Goal: Information Seeking & Learning: Learn about a topic

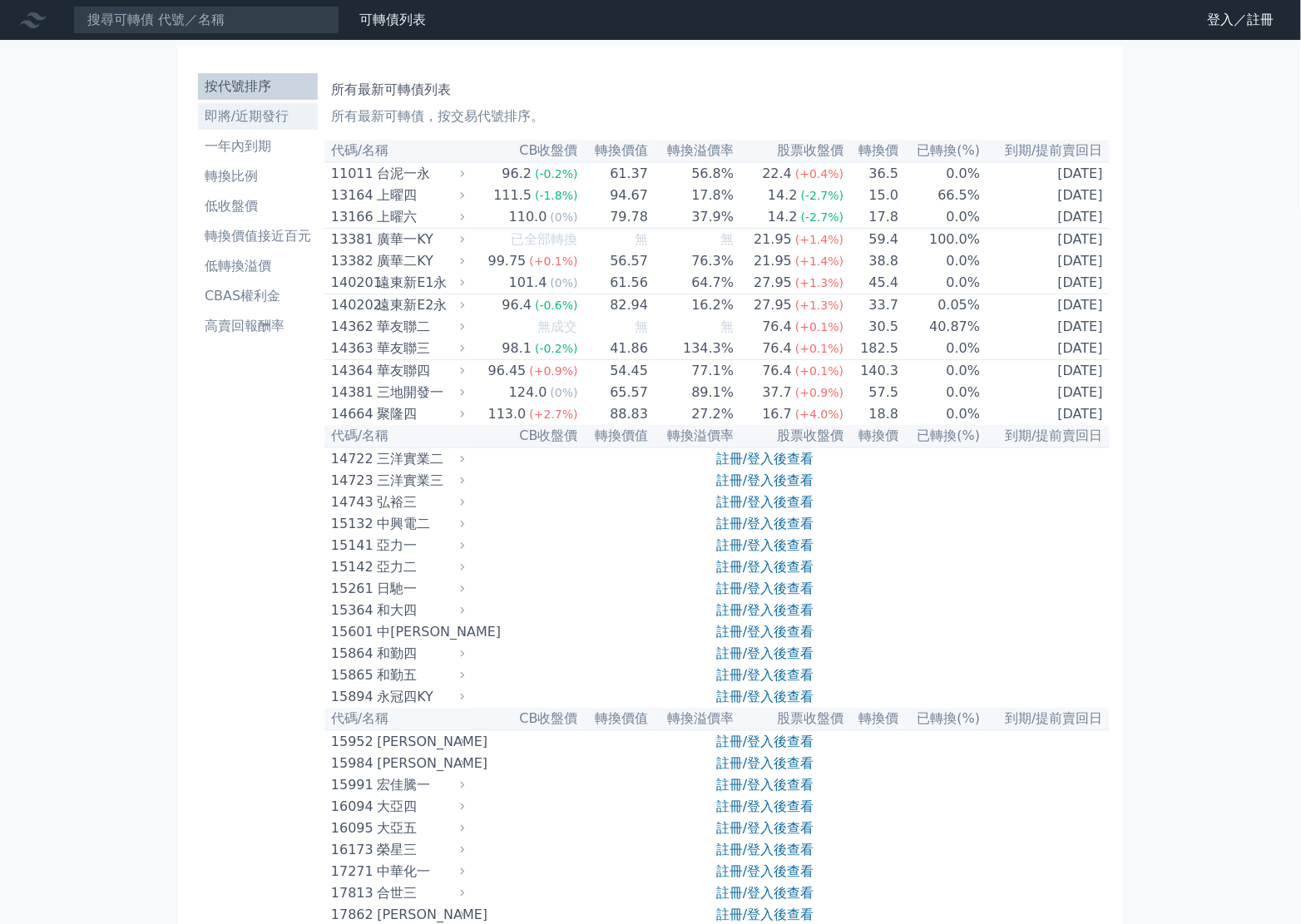
click at [270, 120] on li "即將/近期發行" at bounding box center [258, 116] width 120 height 20
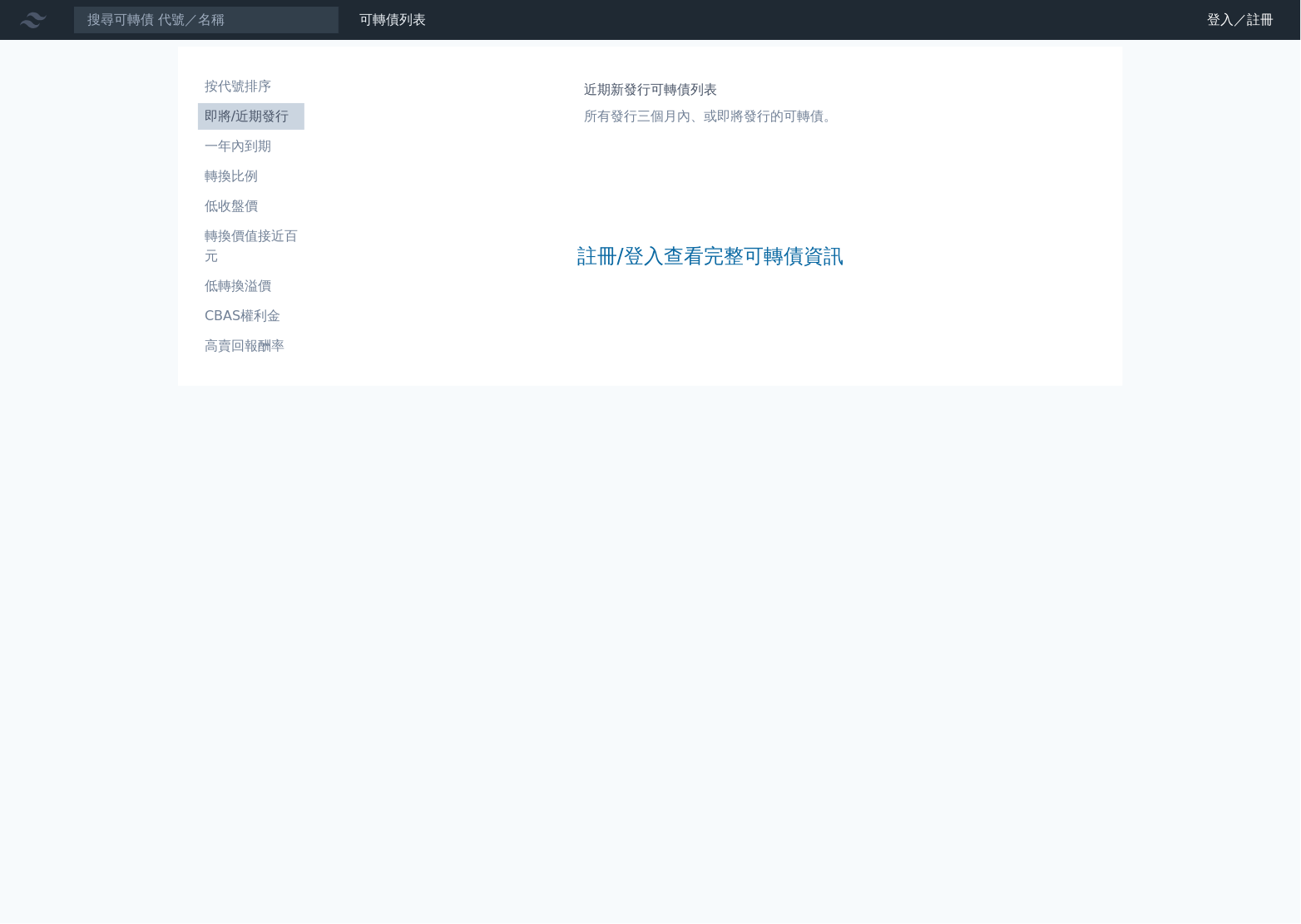
click at [663, 273] on div "註冊/登入查看完整可轉債資訊" at bounding box center [711, 256] width 266 height 219
click at [666, 259] on link "註冊/登入查看完整可轉債資訊" at bounding box center [711, 256] width 266 height 27
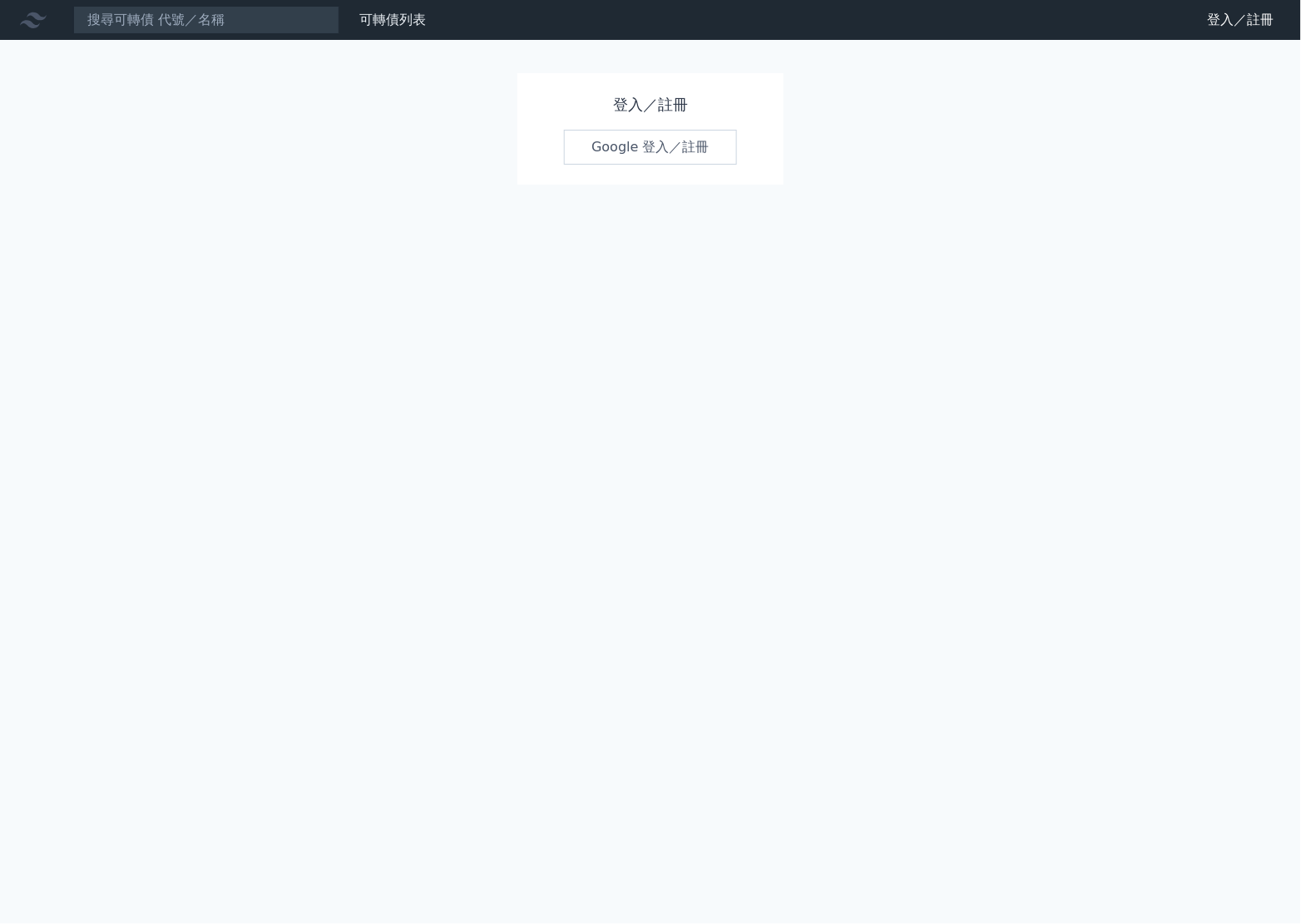
click at [678, 146] on link "Google 登入／註冊" at bounding box center [650, 147] width 173 height 35
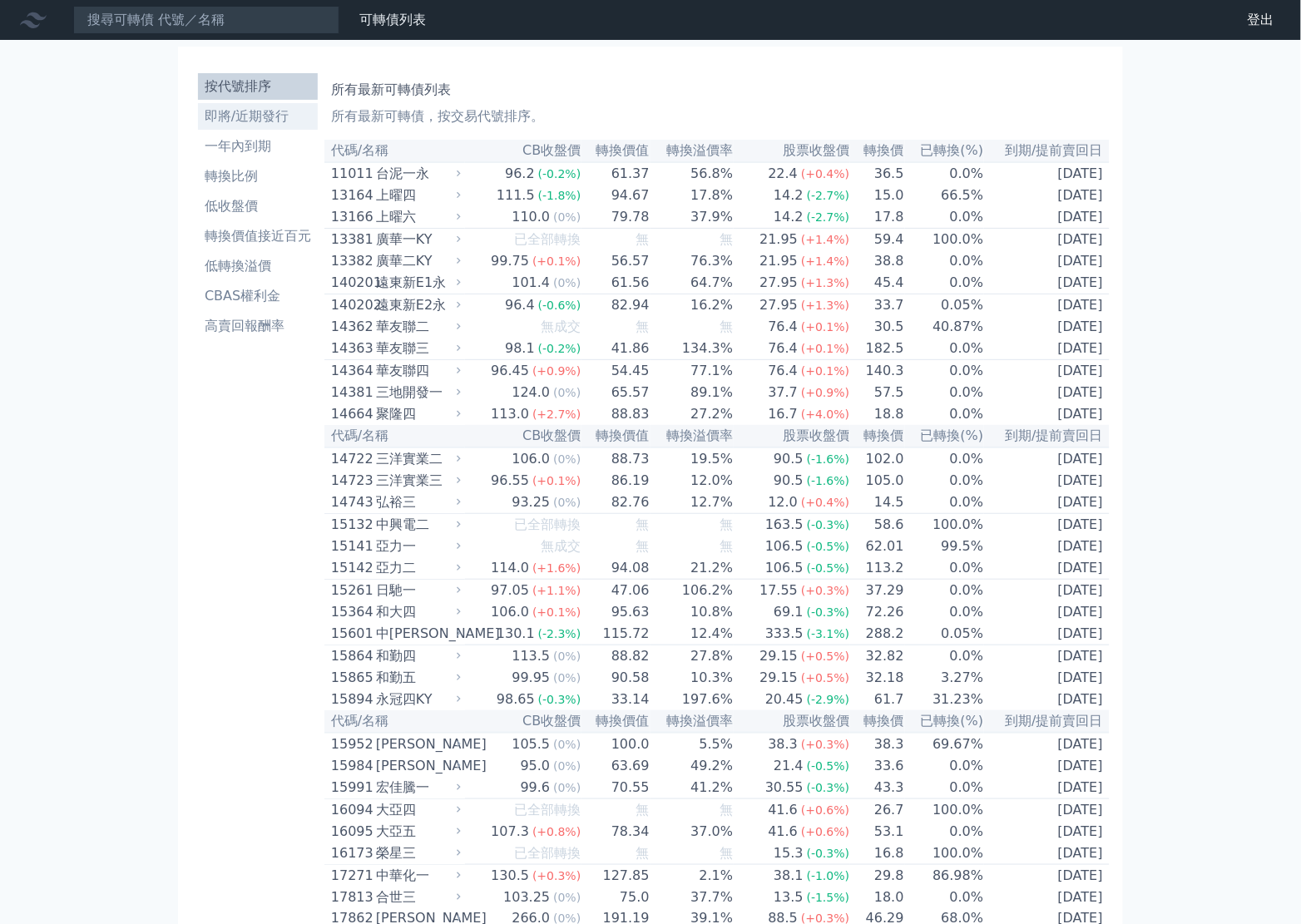
click at [254, 117] on li "即將/近期發行" at bounding box center [258, 116] width 120 height 20
